Goal: Communication & Community: Ask a question

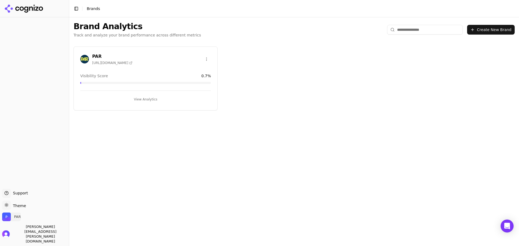
click at [5, 221] on img "Open organization switcher" at bounding box center [6, 217] width 9 height 9
click at [93, 215] on button "Manage" at bounding box center [88, 213] width 21 height 6
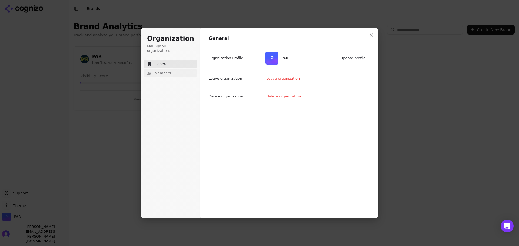
click at [165, 71] on span "Members" at bounding box center [163, 73] width 16 height 5
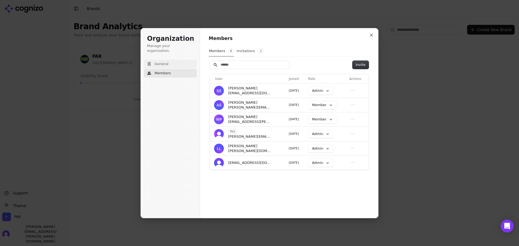
click at [166, 62] on span "General" at bounding box center [162, 64] width 14 height 5
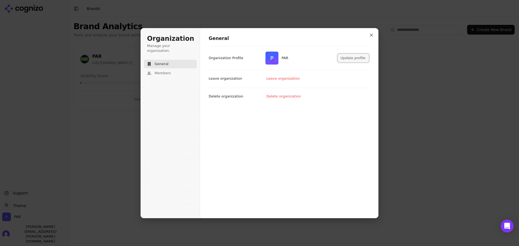
click at [348, 58] on button "Update profile" at bounding box center [353, 58] width 31 height 8
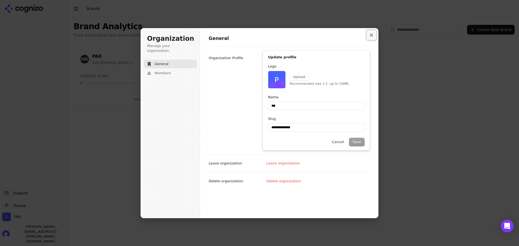
type input "***"
type input "**********"
click at [370, 34] on icon "Close modal" at bounding box center [371, 35] width 3 height 3
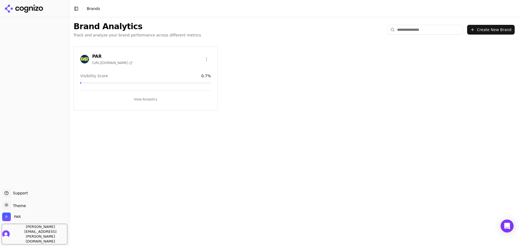
click at [4, 238] on img "Open user button" at bounding box center [6, 235] width 8 height 8
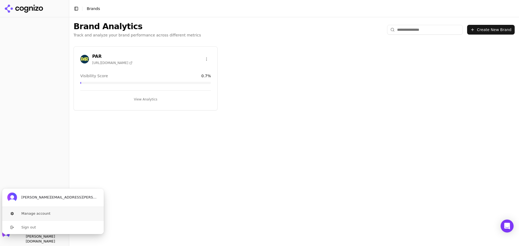
click at [28, 208] on button "Manage account" at bounding box center [53, 214] width 102 height 14
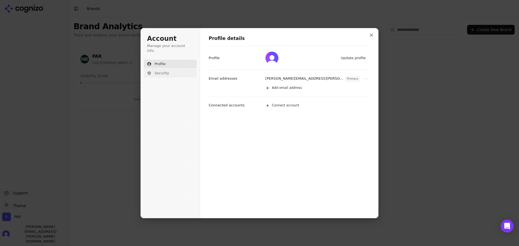
click at [164, 69] on button "Security" at bounding box center [170, 73] width 53 height 9
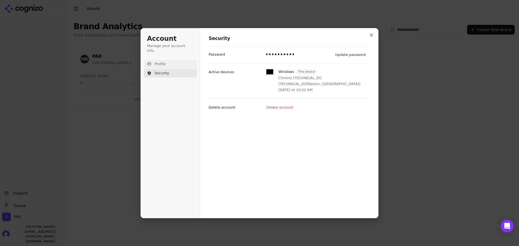
click at [164, 62] on span "Profile" at bounding box center [160, 64] width 11 height 5
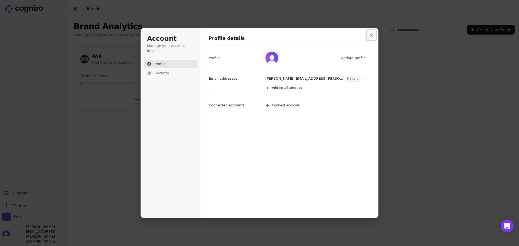
click at [371, 32] on button "Close modal" at bounding box center [372, 35] width 10 height 10
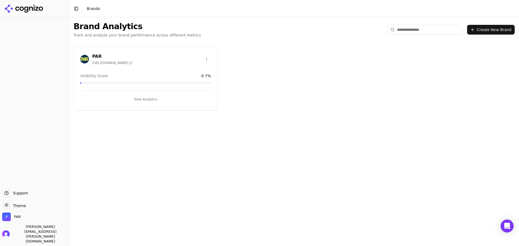
click at [88, 55] on div at bounding box center [84, 59] width 9 height 9
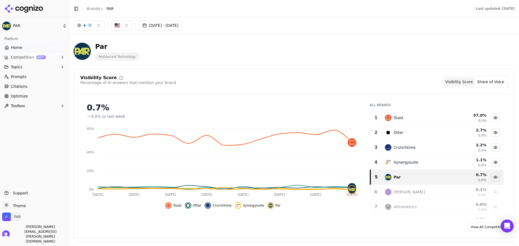
click at [8, 221] on img "Open organization switcher" at bounding box center [6, 217] width 9 height 9
click at [18, 209] on span "PAR Admin" at bounding box center [19, 213] width 34 height 18
click at [8, 214] on img "PAR is active" at bounding box center [11, 213] width 9 height 9
click at [27, 218] on span "Admin" at bounding box center [24, 215] width 11 height 5
click at [20, 208] on span "PAR Admin" at bounding box center [19, 213] width 34 height 18
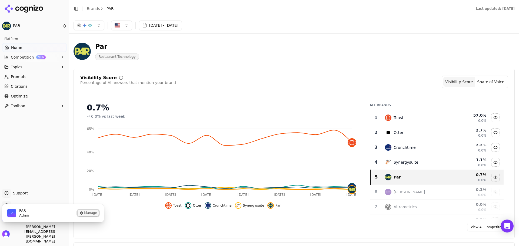
click at [81, 212] on icon "PAR is active" at bounding box center [81, 213] width 4 height 4
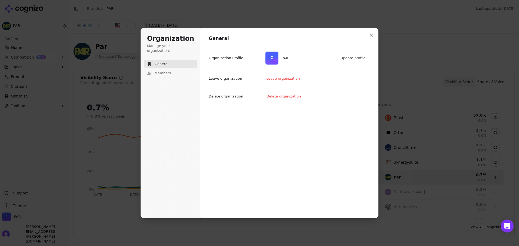
click at [219, 59] on p "Organization Profile" at bounding box center [226, 58] width 35 height 5
click at [170, 38] on h1 "Organization" at bounding box center [170, 39] width 47 height 9
click at [163, 71] on span "Members" at bounding box center [163, 73] width 16 height 5
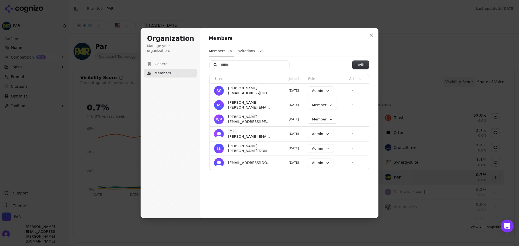
click at [242, 52] on button "Invitations 2" at bounding box center [250, 51] width 28 height 10
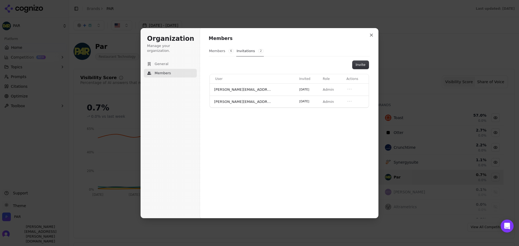
click at [219, 51] on button "Members 6" at bounding box center [221, 51] width 25 height 10
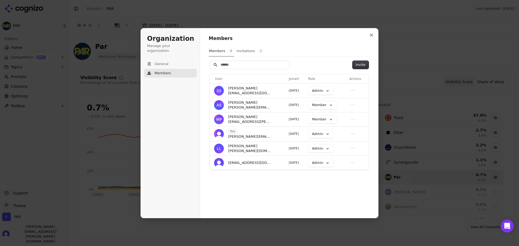
click at [248, 49] on button "Invitations 2" at bounding box center [250, 51] width 28 height 10
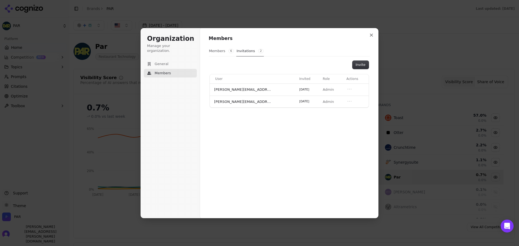
click at [215, 52] on button "Members 6" at bounding box center [221, 51] width 25 height 10
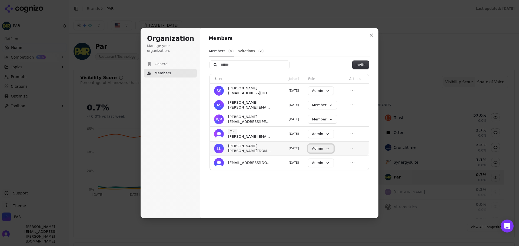
click at [327, 150] on button "Admin" at bounding box center [320, 149] width 25 height 8
click at [317, 155] on div "Admin Member" at bounding box center [319, 164] width 24 height 20
click at [342, 152] on td "Admin" at bounding box center [326, 148] width 41 height 14
click at [351, 147] on icon "Open menu" at bounding box center [352, 148] width 5 height 5
click at [340, 157] on button "Remove member" at bounding box center [340, 157] width 37 height 7
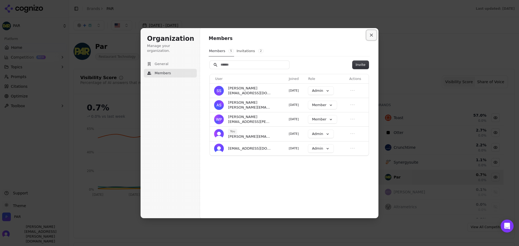
click at [372, 35] on icon "Close modal" at bounding box center [371, 35] width 3 height 3
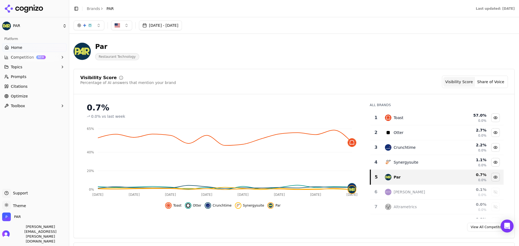
click at [295, 30] on div "[DATE] - [DATE]" at bounding box center [294, 26] width 441 height 10
click at [305, 8] on div "Last updated: [DATE]" at bounding box center [319, 8] width 399 height 4
click at [18, 8] on icon at bounding box center [23, 9] width 39 height 8
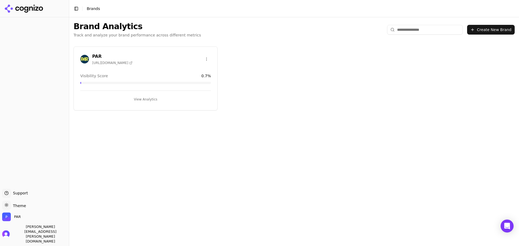
click at [18, 8] on icon at bounding box center [23, 9] width 39 height 8
click at [508, 224] on icon "Open Intercom Messenger" at bounding box center [507, 226] width 6 height 7
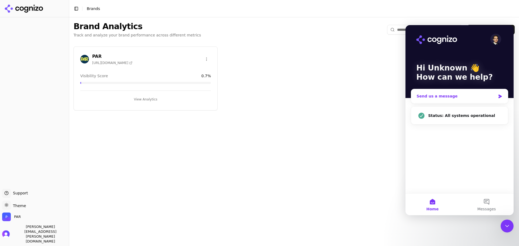
click at [450, 97] on div "Send us a message" at bounding box center [456, 97] width 79 height 6
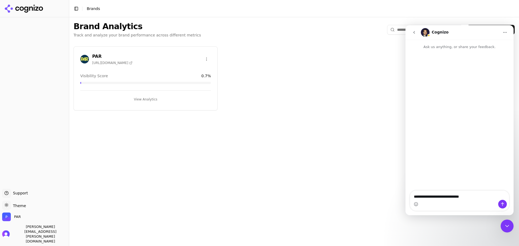
type textarea "**********"
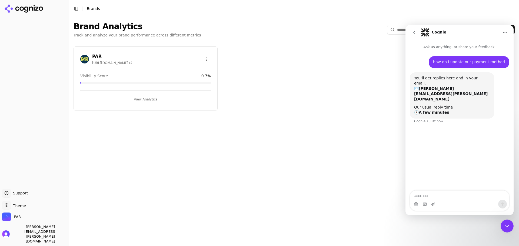
click at [19, 196] on span "Support" at bounding box center [19, 193] width 17 height 5
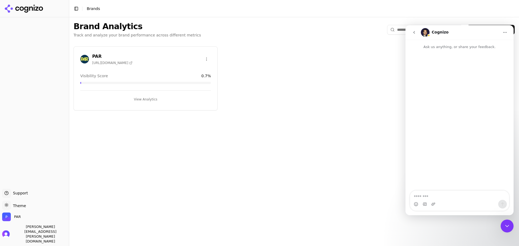
click at [415, 32] on icon "go back" at bounding box center [414, 32] width 4 height 4
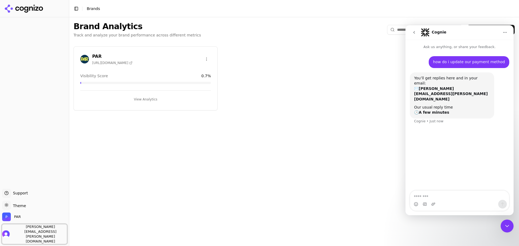
click at [26, 241] on span "[PERSON_NAME][EMAIL_ADDRESS][PERSON_NAME][DOMAIN_NAME]" at bounding box center [39, 234] width 55 height 19
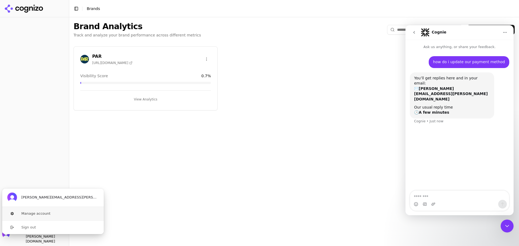
click at [28, 210] on button "Manage account" at bounding box center [53, 214] width 102 height 14
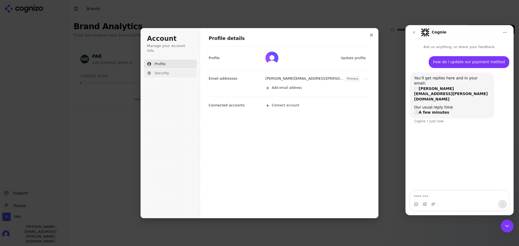
click at [163, 72] on button "Security" at bounding box center [170, 73] width 53 height 9
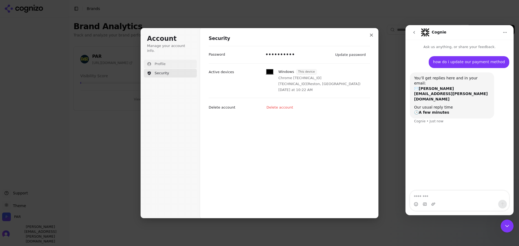
click at [183, 60] on button "Profile" at bounding box center [170, 64] width 53 height 9
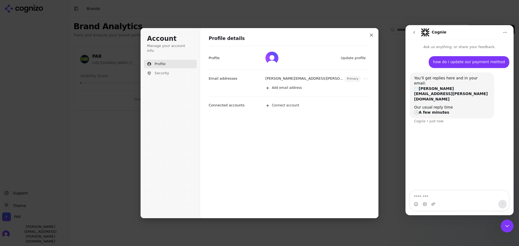
click at [150, 39] on h1 "Account" at bounding box center [170, 39] width 47 height 9
click at [371, 36] on icon "Close modal" at bounding box center [371, 35] width 3 height 3
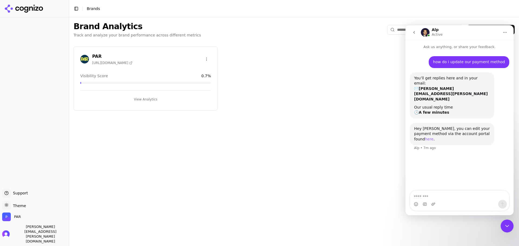
click at [434, 137] on link "here" at bounding box center [429, 139] width 9 height 4
click at [446, 196] on textarea "Message…" at bounding box center [459, 195] width 99 height 9
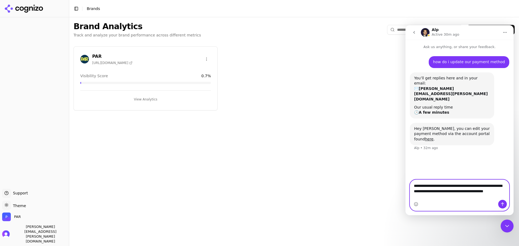
type textarea "**********"
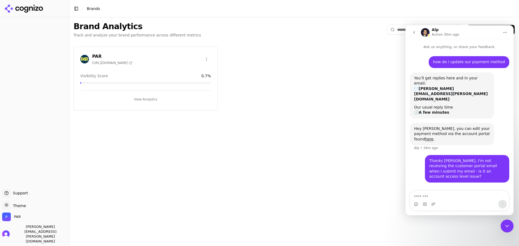
click at [509, 31] on button "Home" at bounding box center [505, 32] width 10 height 10
click at [490, 46] on div "Expand window" at bounding box center [491, 46] width 38 height 6
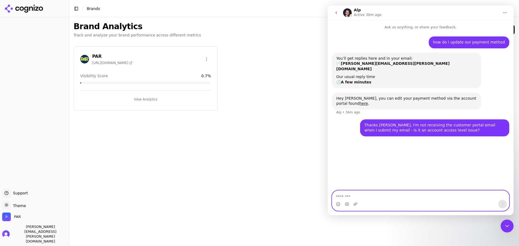
click at [394, 198] on textarea "Message…" at bounding box center [420, 195] width 177 height 9
